Goal: Navigation & Orientation: Find specific page/section

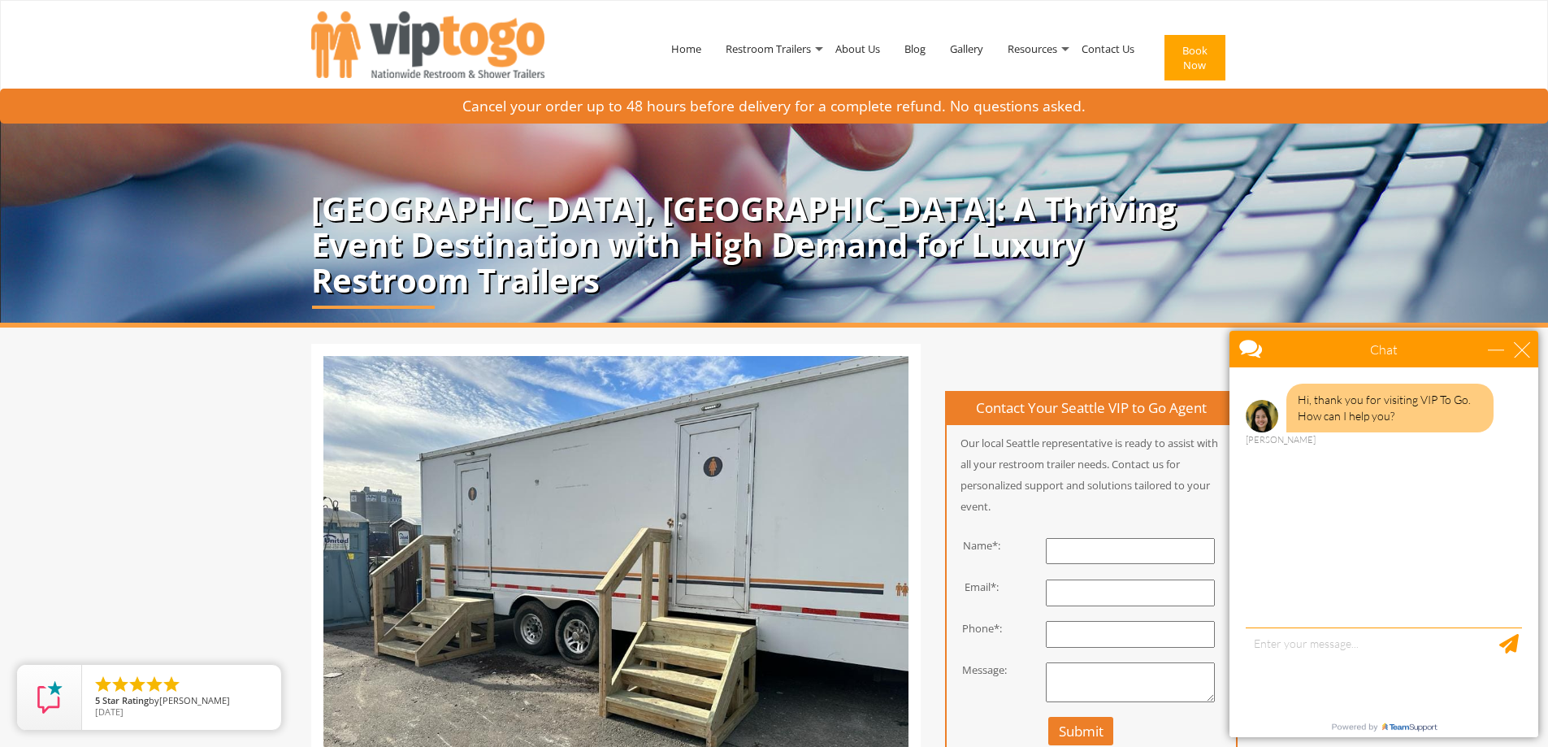
click at [1531, 352] on div "Chat" at bounding box center [1383, 349] width 309 height 37
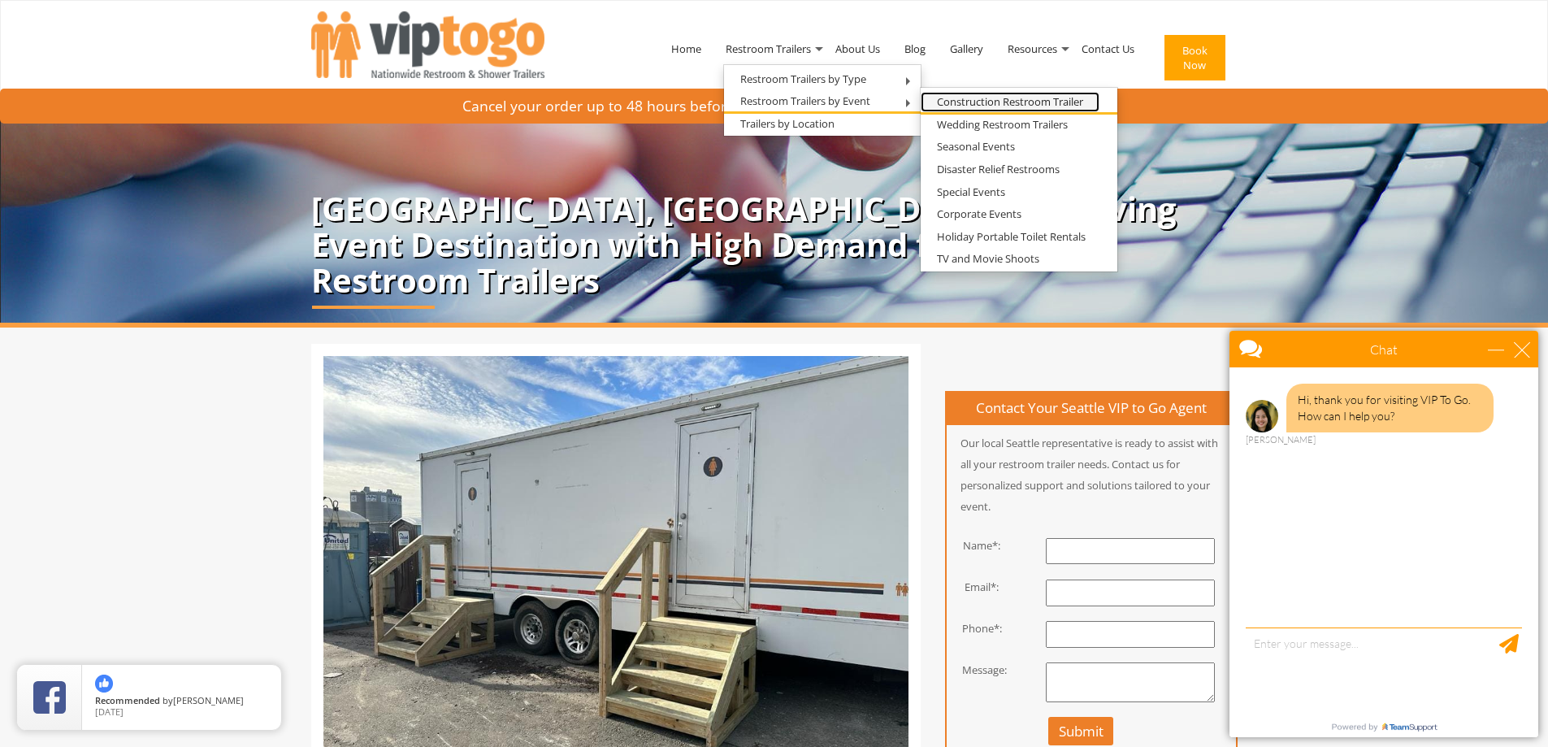
click at [929, 103] on link "Construction Restroom Trailer" at bounding box center [1009, 102] width 179 height 20
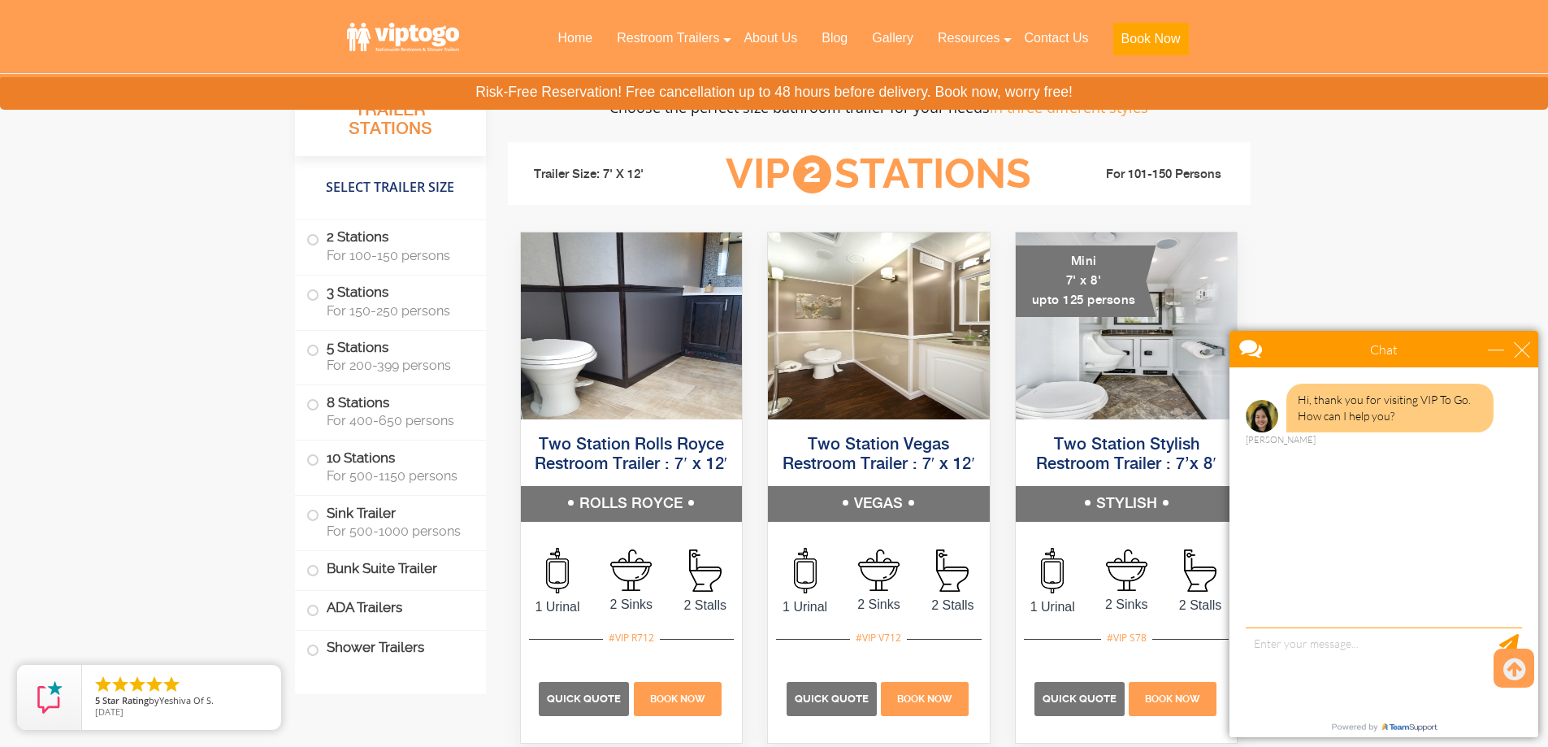
scroll to position [1462, 0]
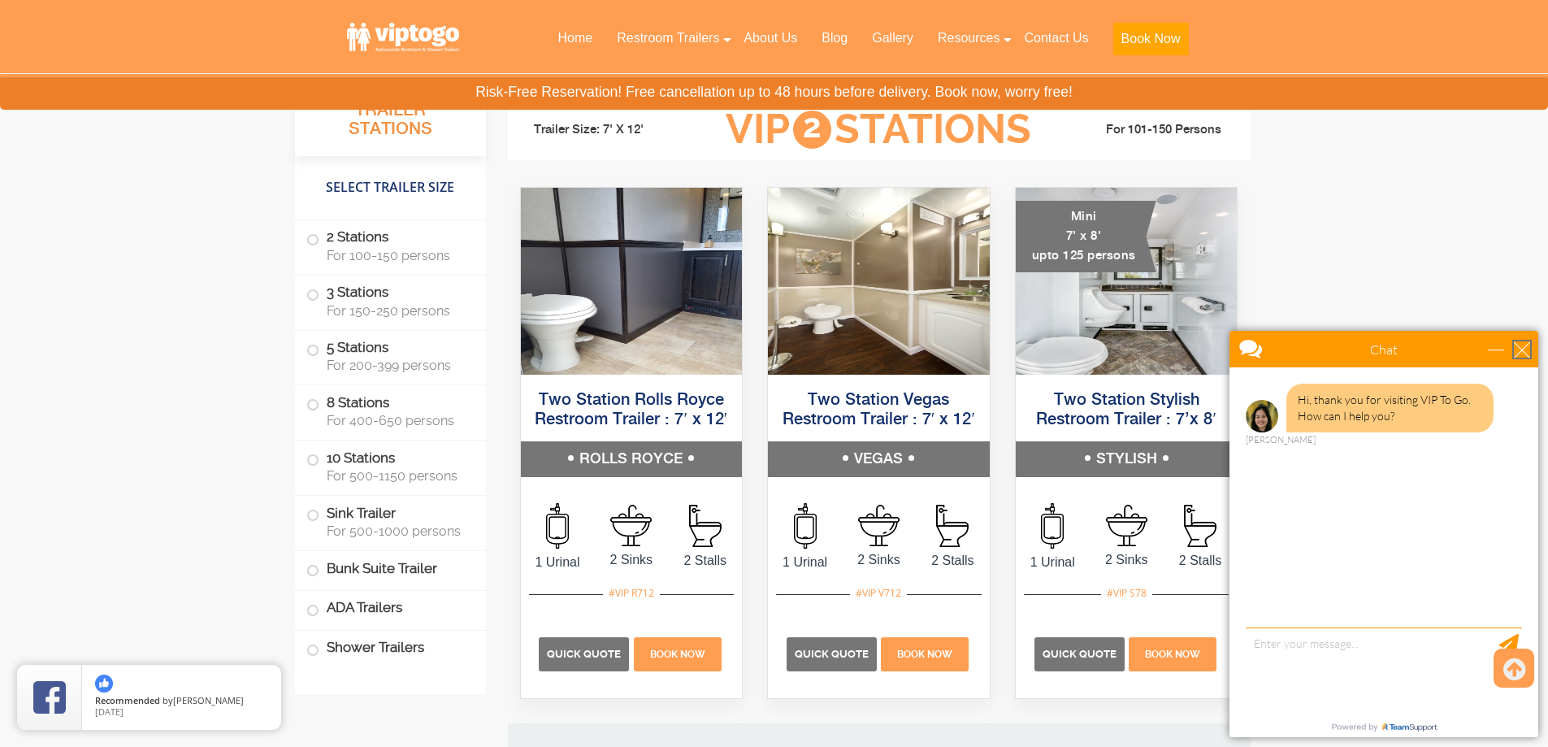
click at [1520, 353] on div "close" at bounding box center [1522, 349] width 16 height 16
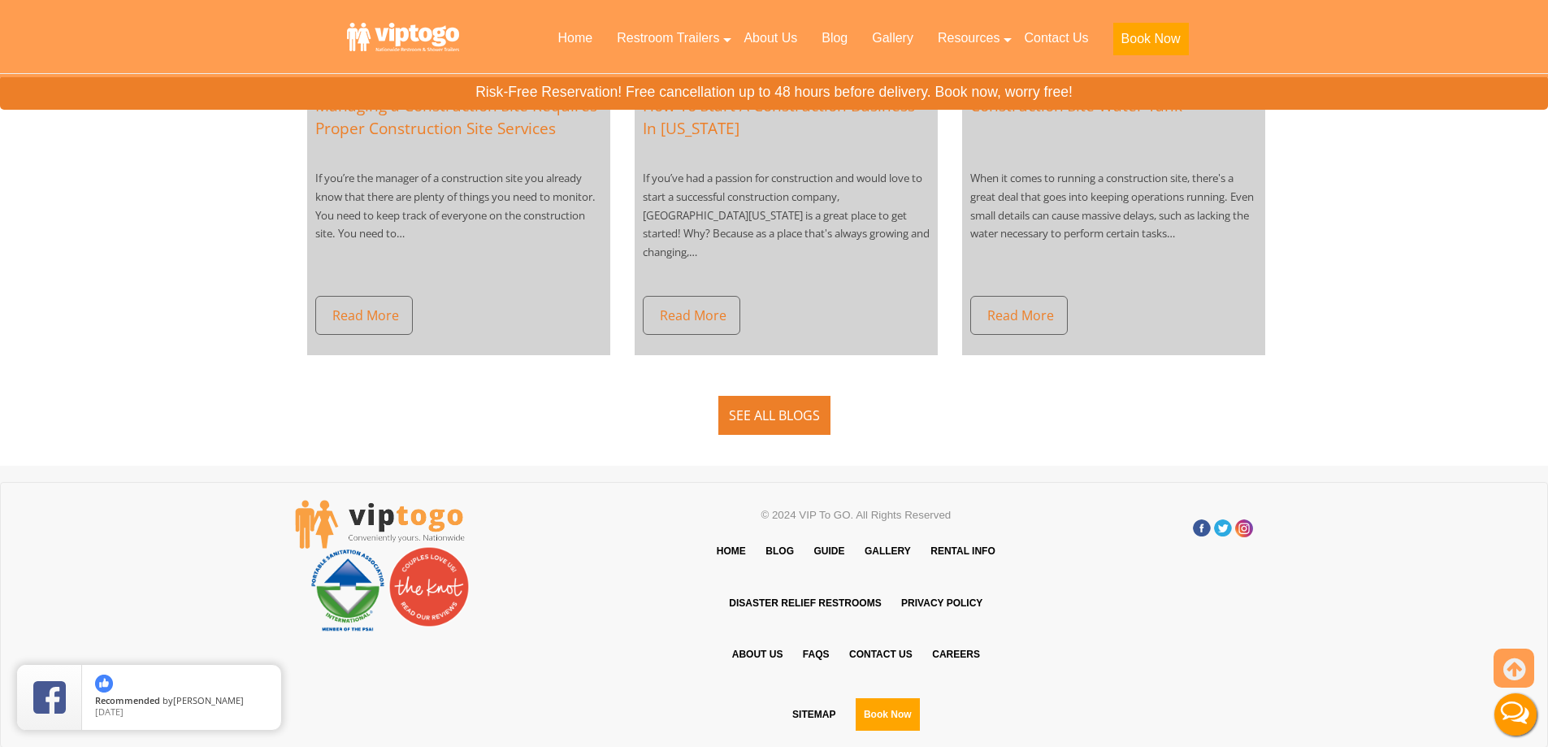
scroll to position [9979, 0]
click at [955, 660] on link "Careers" at bounding box center [956, 653] width 64 height 49
click at [960, 647] on link "Careers" at bounding box center [956, 653] width 64 height 49
